Goal: Transaction & Acquisition: Book appointment/travel/reservation

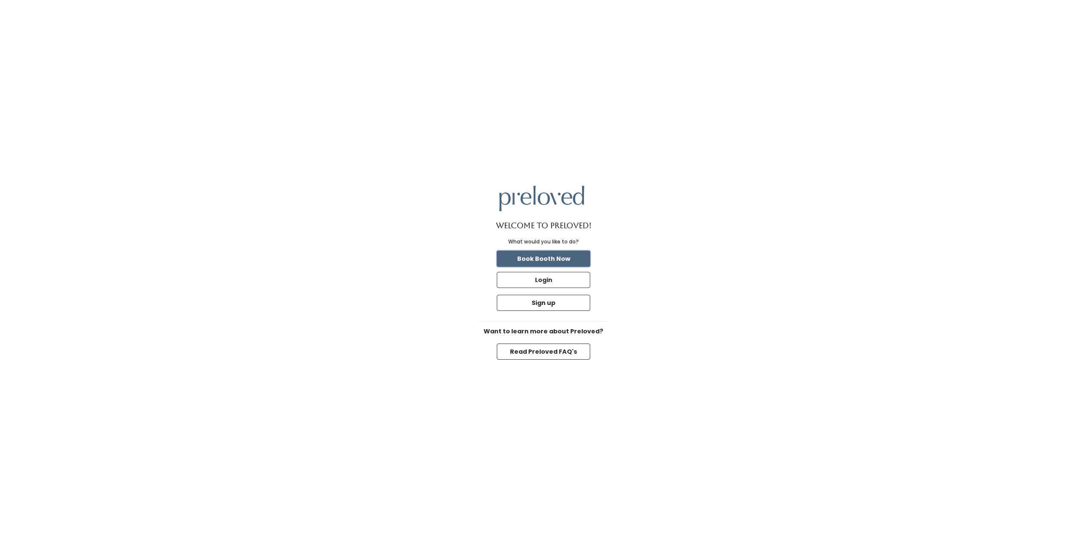
click at [561, 263] on button "Book Booth Now" at bounding box center [543, 259] width 93 height 16
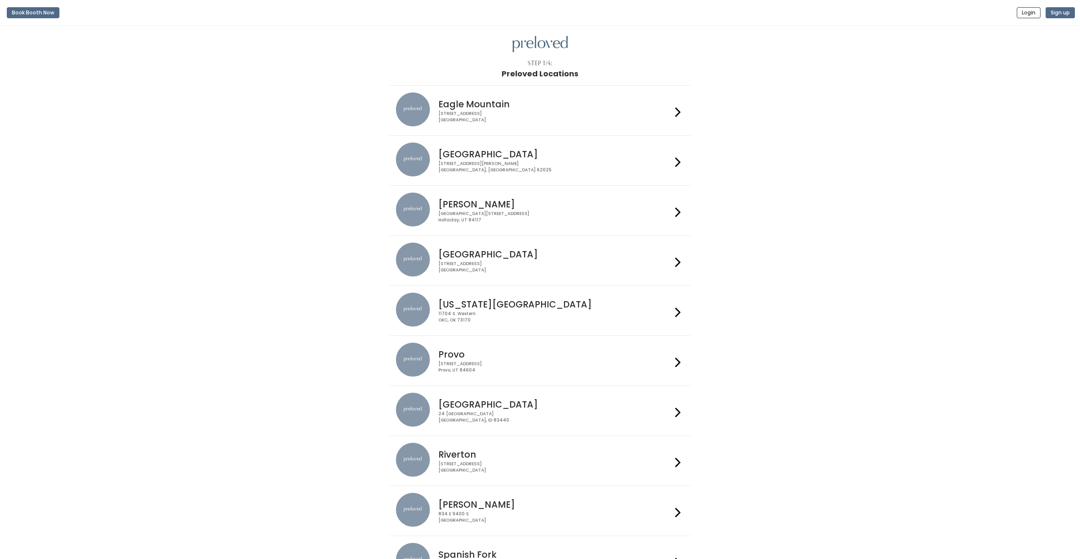
click at [466, 206] on h4 "[PERSON_NAME]" at bounding box center [554, 204] width 233 height 10
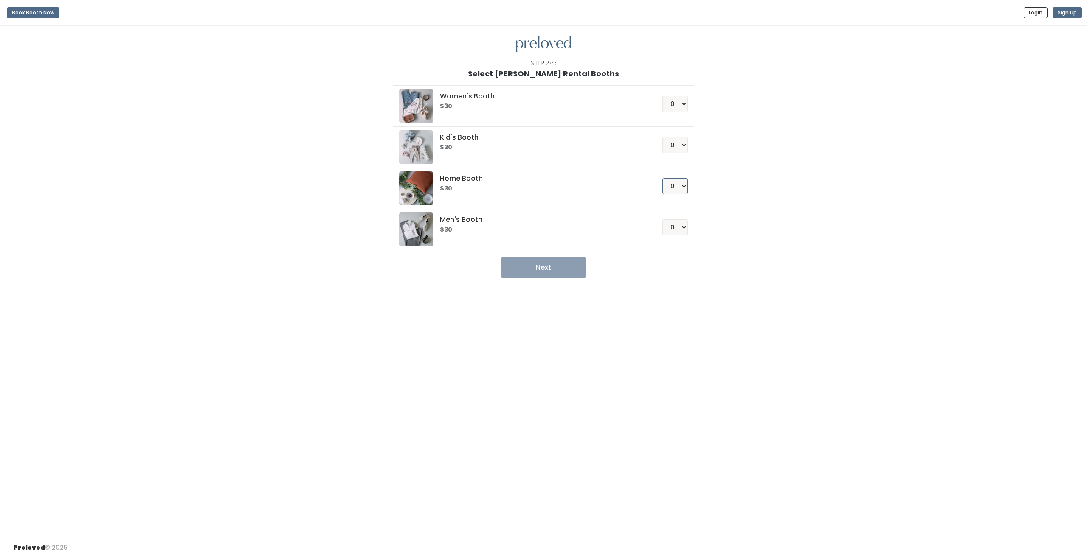
click at [676, 194] on select "0 1 2 3 4" at bounding box center [674, 186] width 25 height 16
select select "2"
click at [662, 178] on select "0 1 2 3 4" at bounding box center [674, 186] width 25 height 16
click at [675, 222] on select "0 1 2 3 4" at bounding box center [674, 227] width 25 height 16
select select "3"
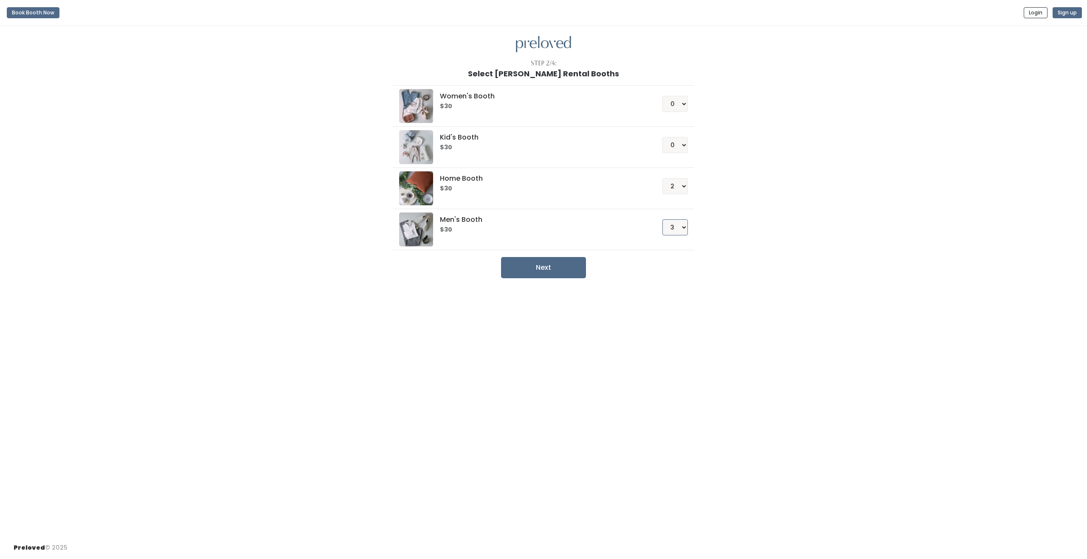
click at [662, 219] on select "0 1 2 3 4" at bounding box center [674, 227] width 25 height 16
click at [542, 266] on button "Next" at bounding box center [543, 267] width 85 height 21
